Goal: Task Accomplishment & Management: Manage account settings

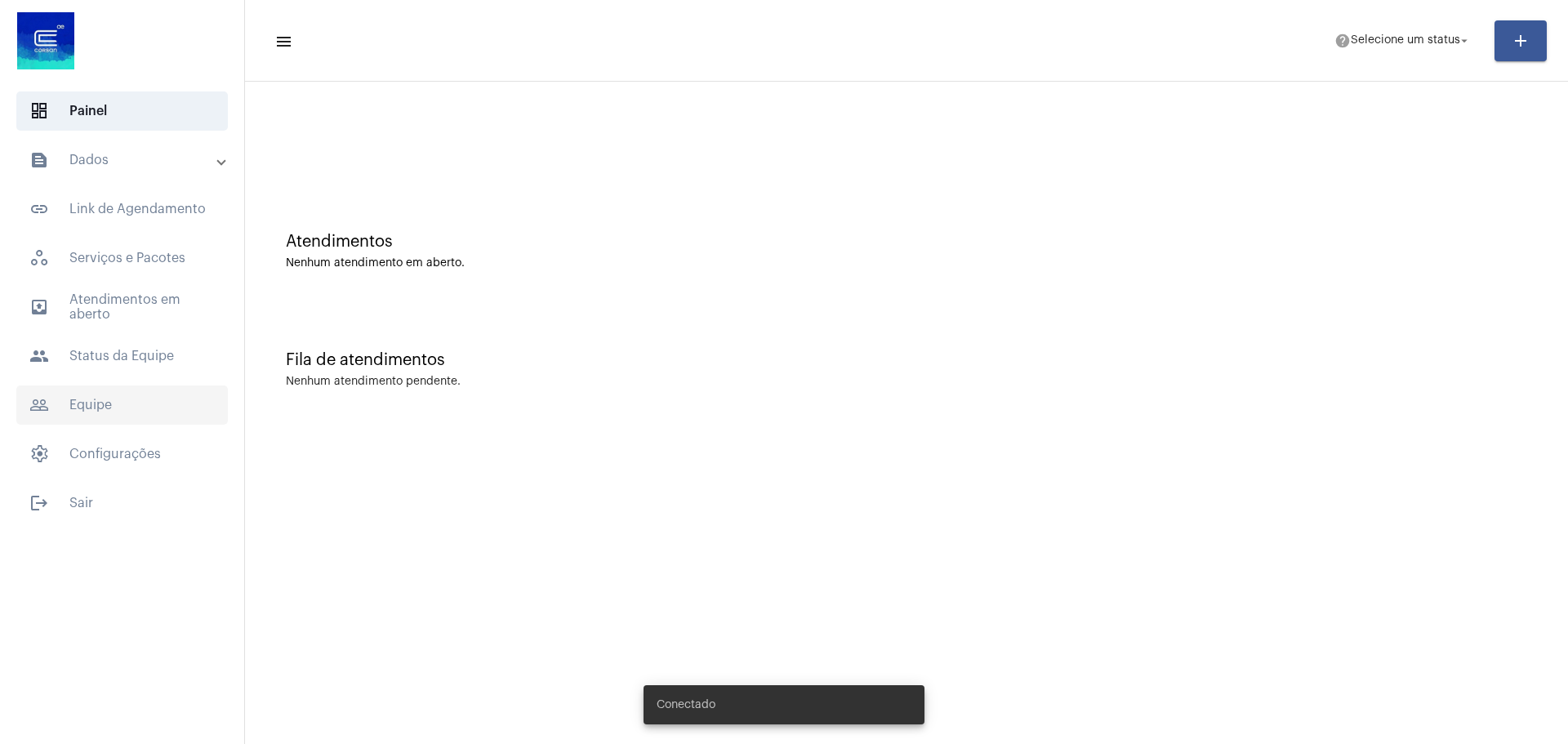
click at [122, 409] on span "people_outline Equipe" at bounding box center [122, 405] width 212 height 39
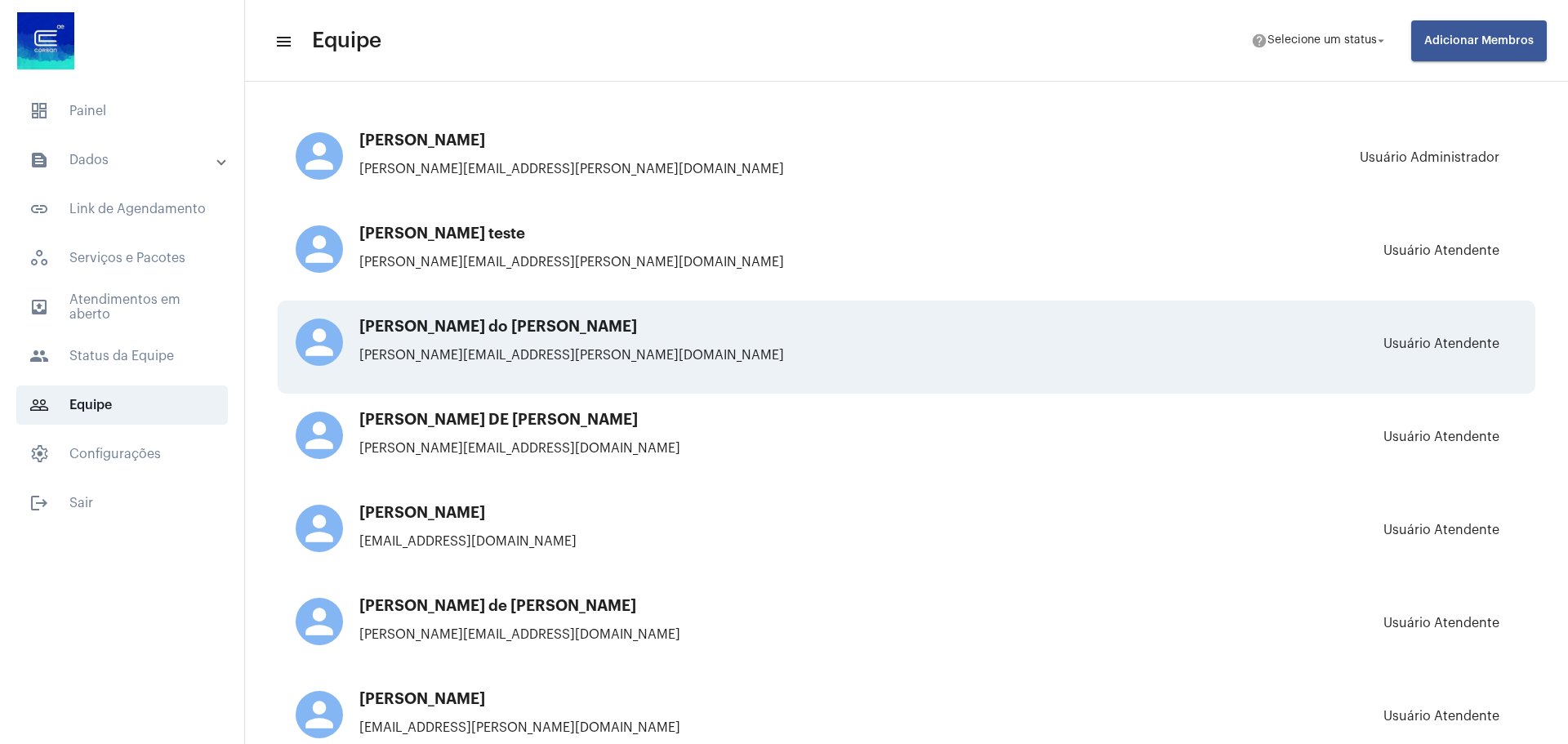
scroll to position [1351, 0]
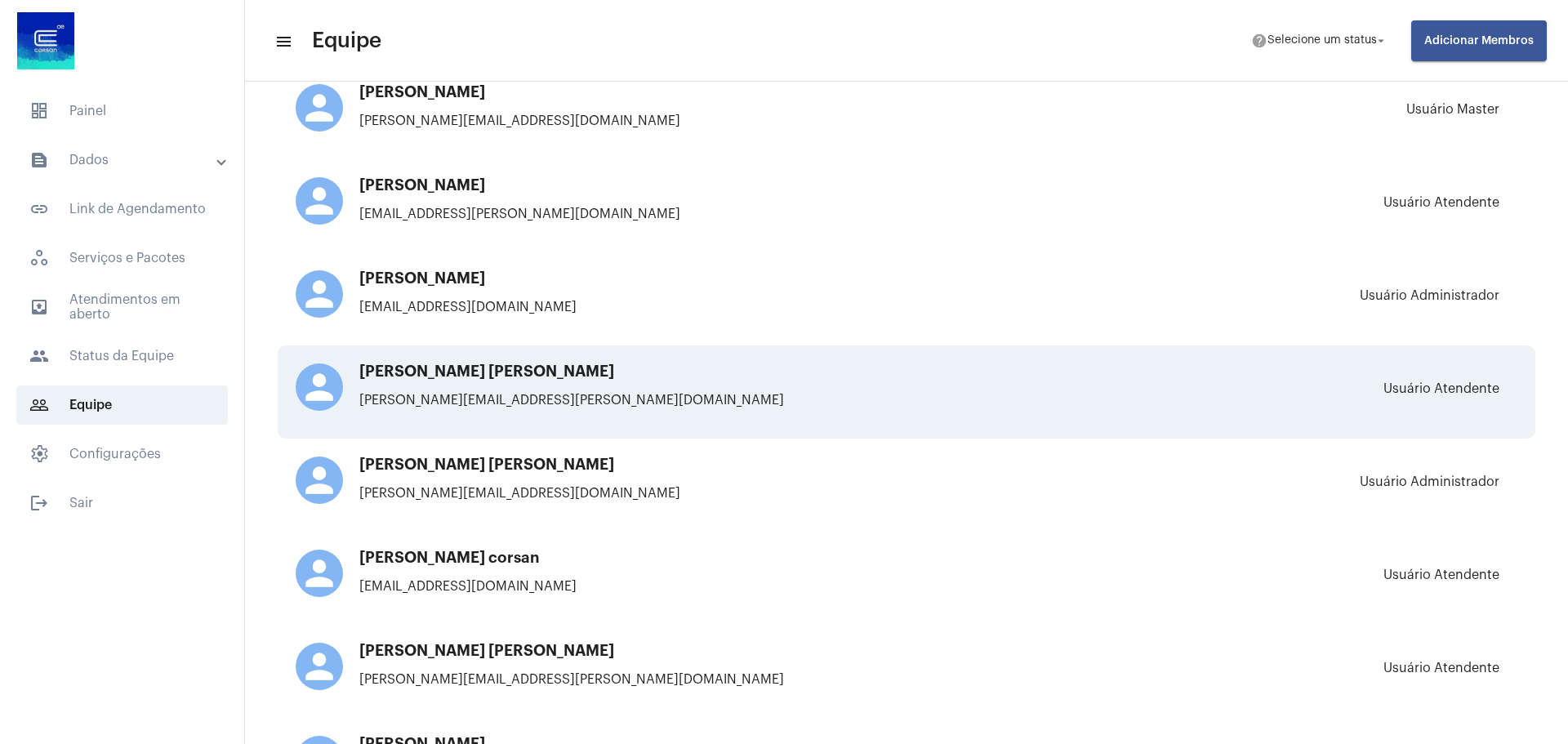
click at [641, 367] on h3 "[PERSON_NAME] [PERSON_NAME]" at bounding box center [582, 372] width 572 height 16
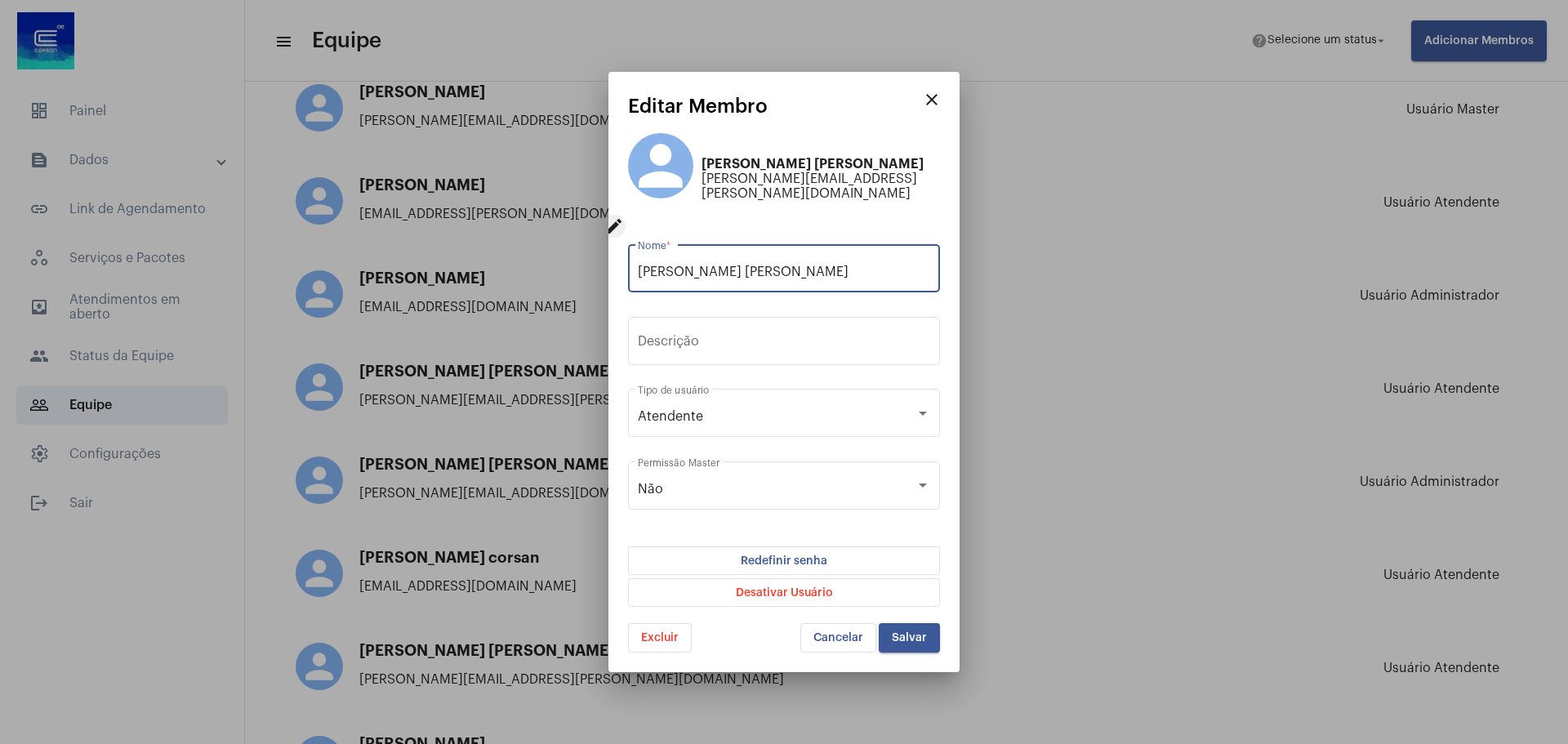
click at [856, 549] on button "Redefinir senha" at bounding box center [784, 561] width 312 height 29
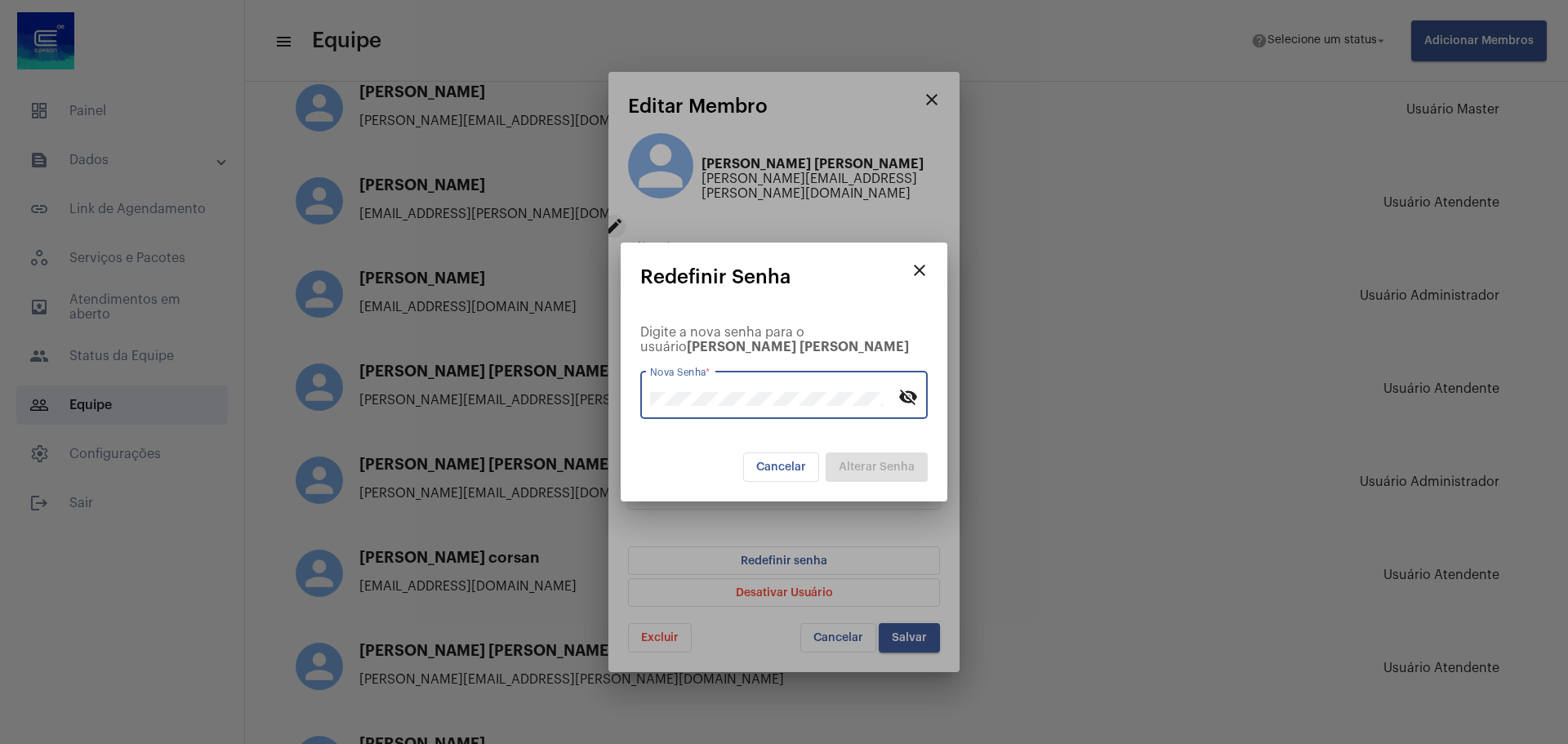
click at [787, 472] on span "Cancelar" at bounding box center [781, 467] width 50 height 12
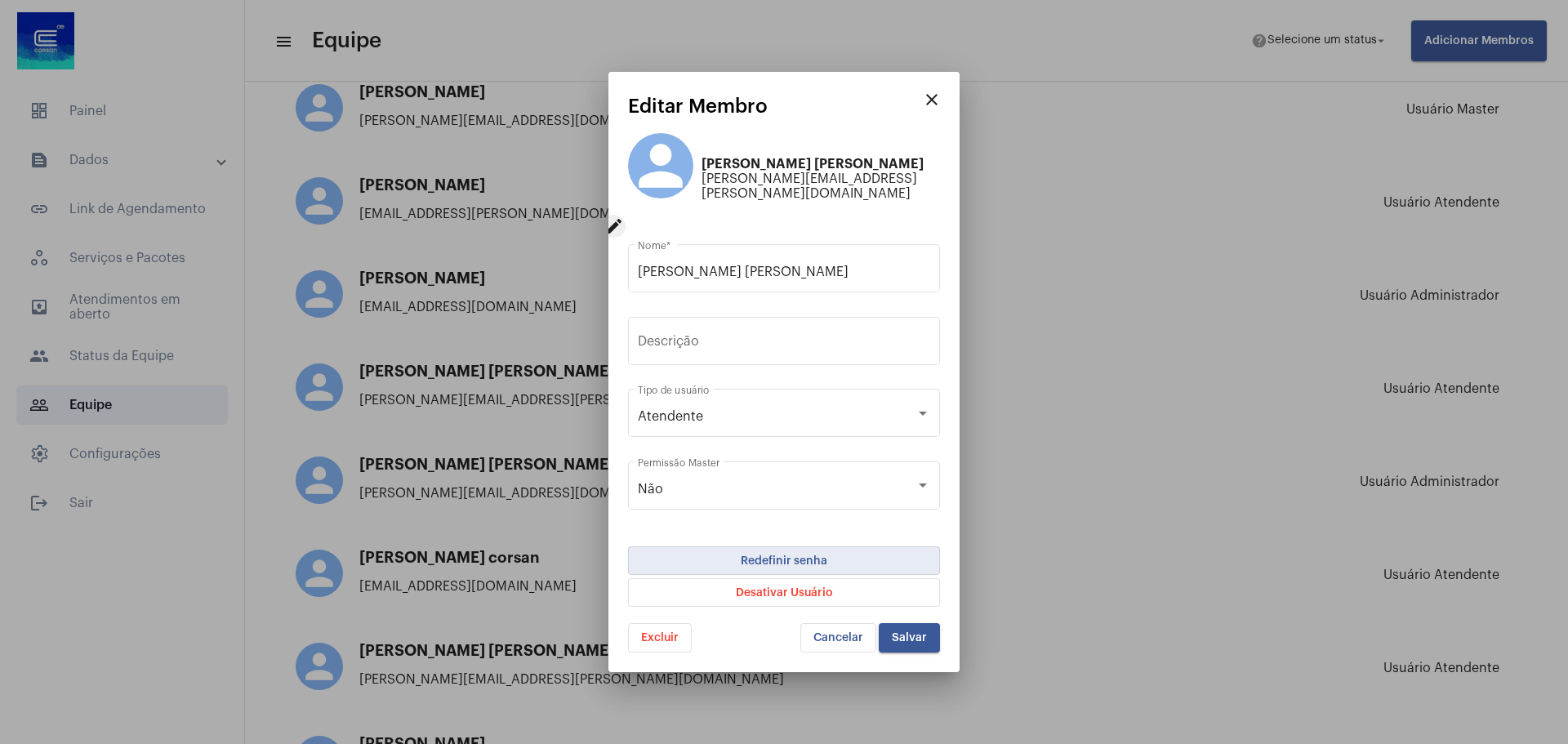
click at [931, 110] on mat-icon "close" at bounding box center [932, 100] width 20 height 20
